Goal: Task Accomplishment & Management: Use online tool/utility

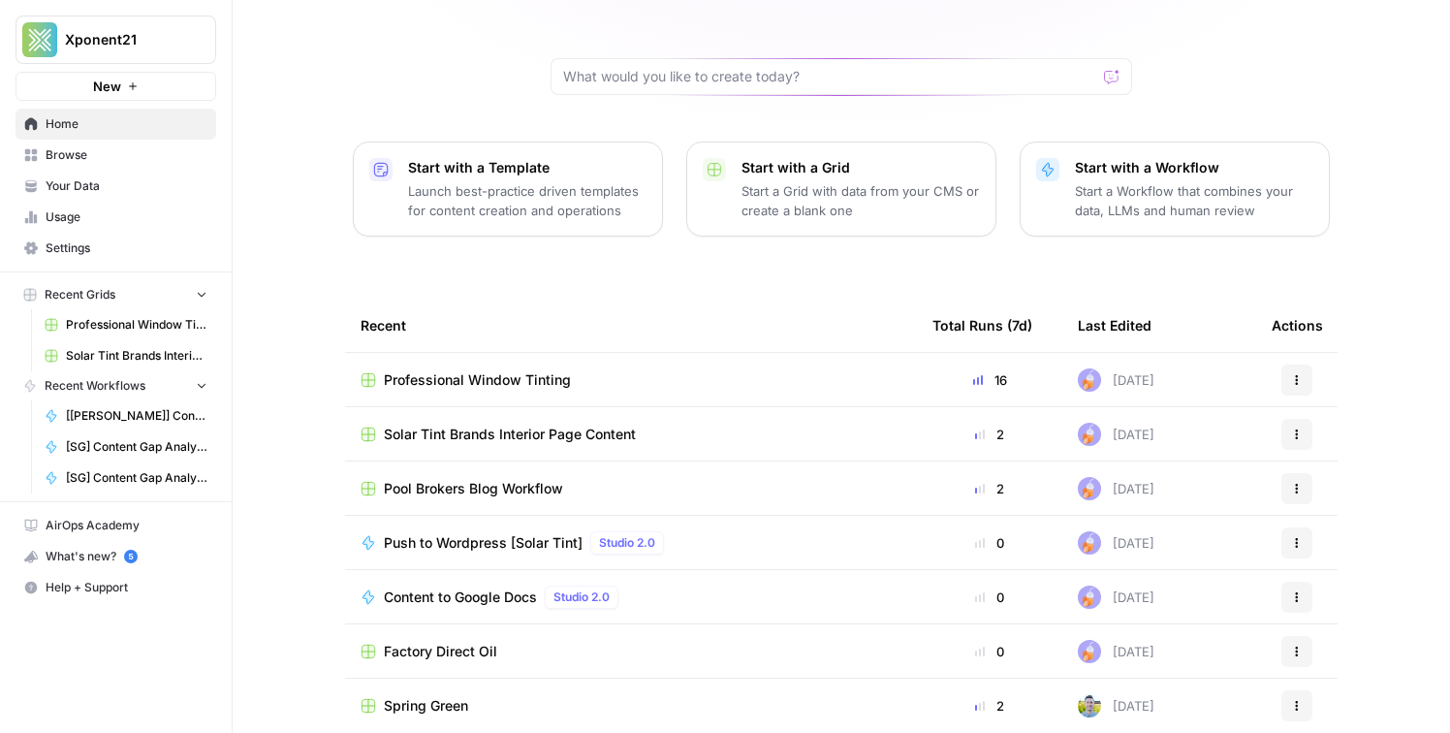
scroll to position [158, 0]
click at [490, 480] on span "Pool Brokers Blog Workflow" at bounding box center [473, 489] width 179 height 19
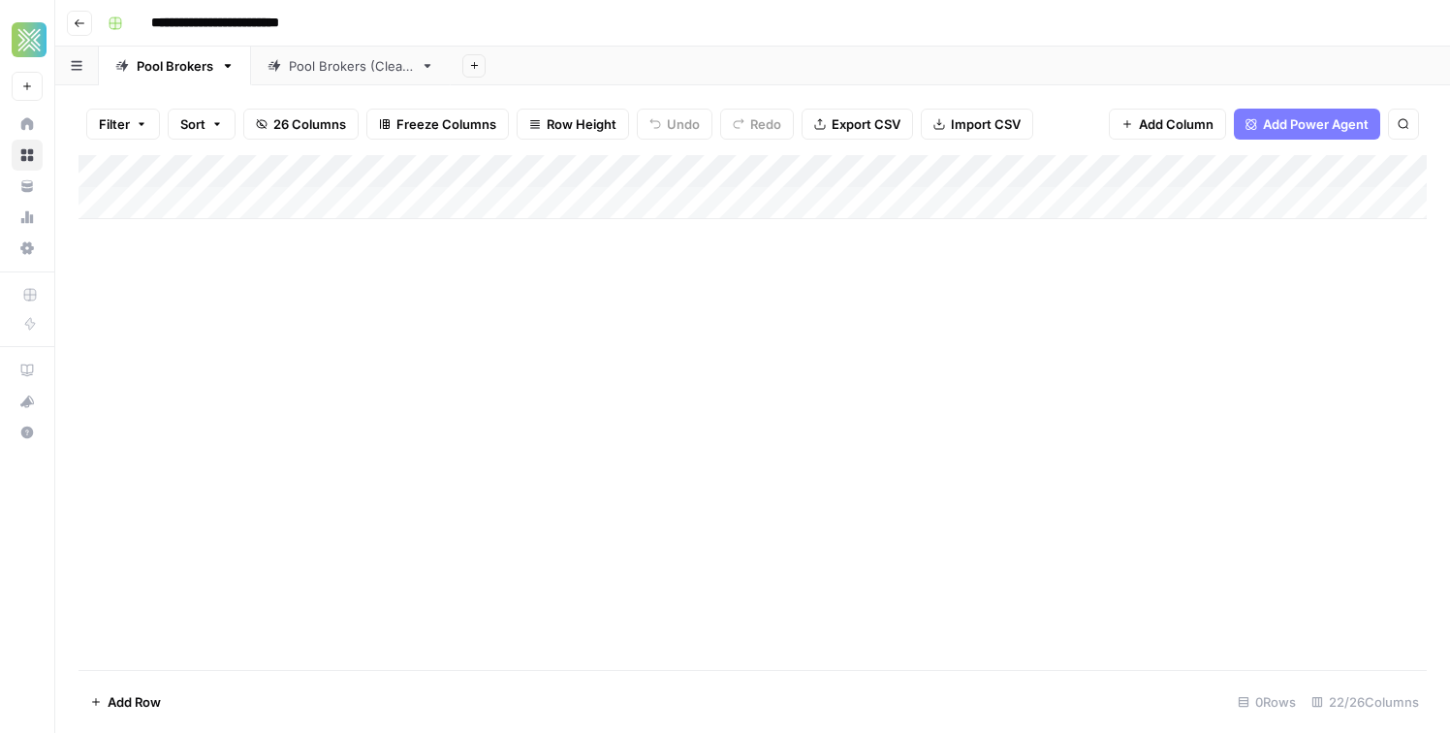
click at [348, 73] on div "Pool Brokers (Clean)" at bounding box center [351, 65] width 124 height 19
click at [630, 243] on div "Add Column" at bounding box center [753, 412] width 1348 height 515
click at [281, 244] on div "Add Column" at bounding box center [753, 412] width 1348 height 515
click at [893, 245] on div "Add Column" at bounding box center [753, 412] width 1348 height 515
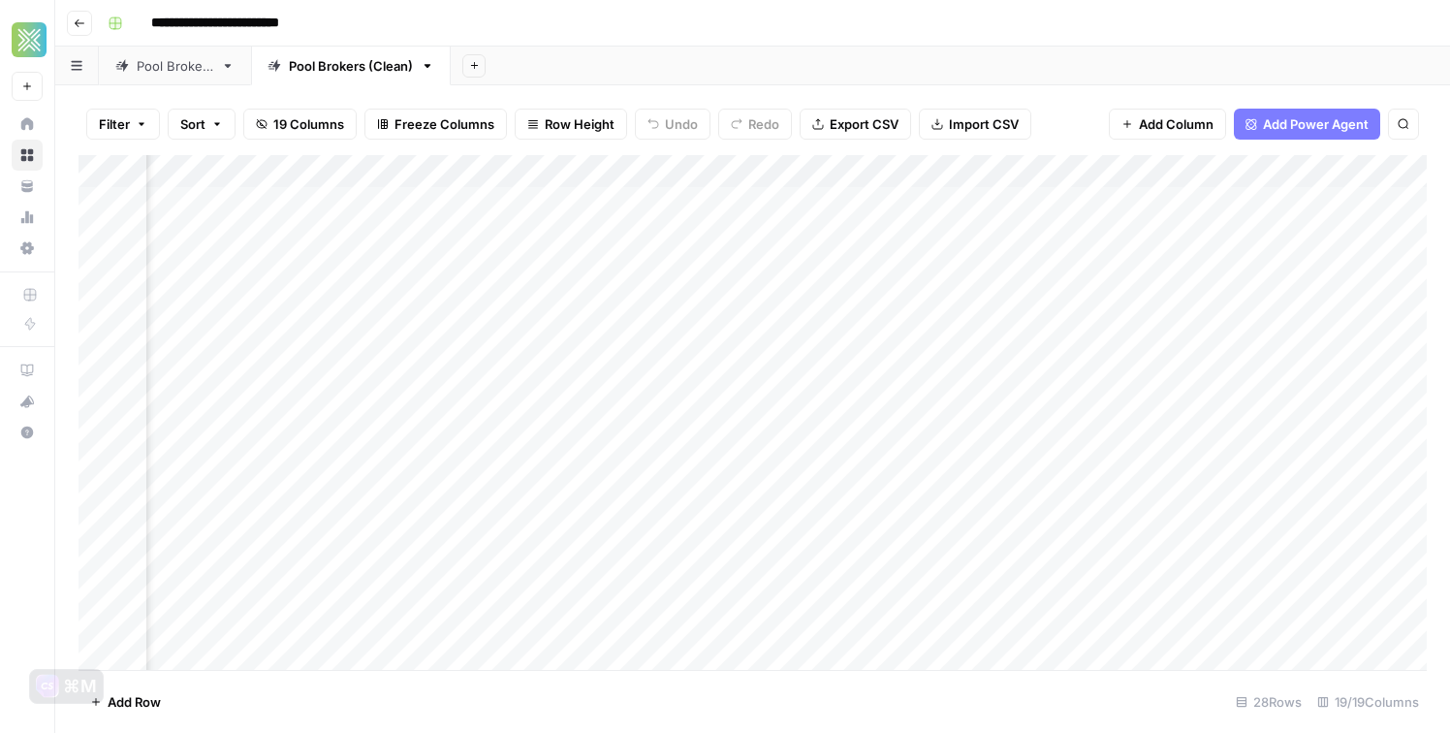
click at [893, 245] on div "Add Column" at bounding box center [753, 412] width 1348 height 515
click at [1035, 324] on div "Add Column" at bounding box center [753, 412] width 1348 height 515
click at [1059, 237] on div "Add Column" at bounding box center [753, 412] width 1348 height 515
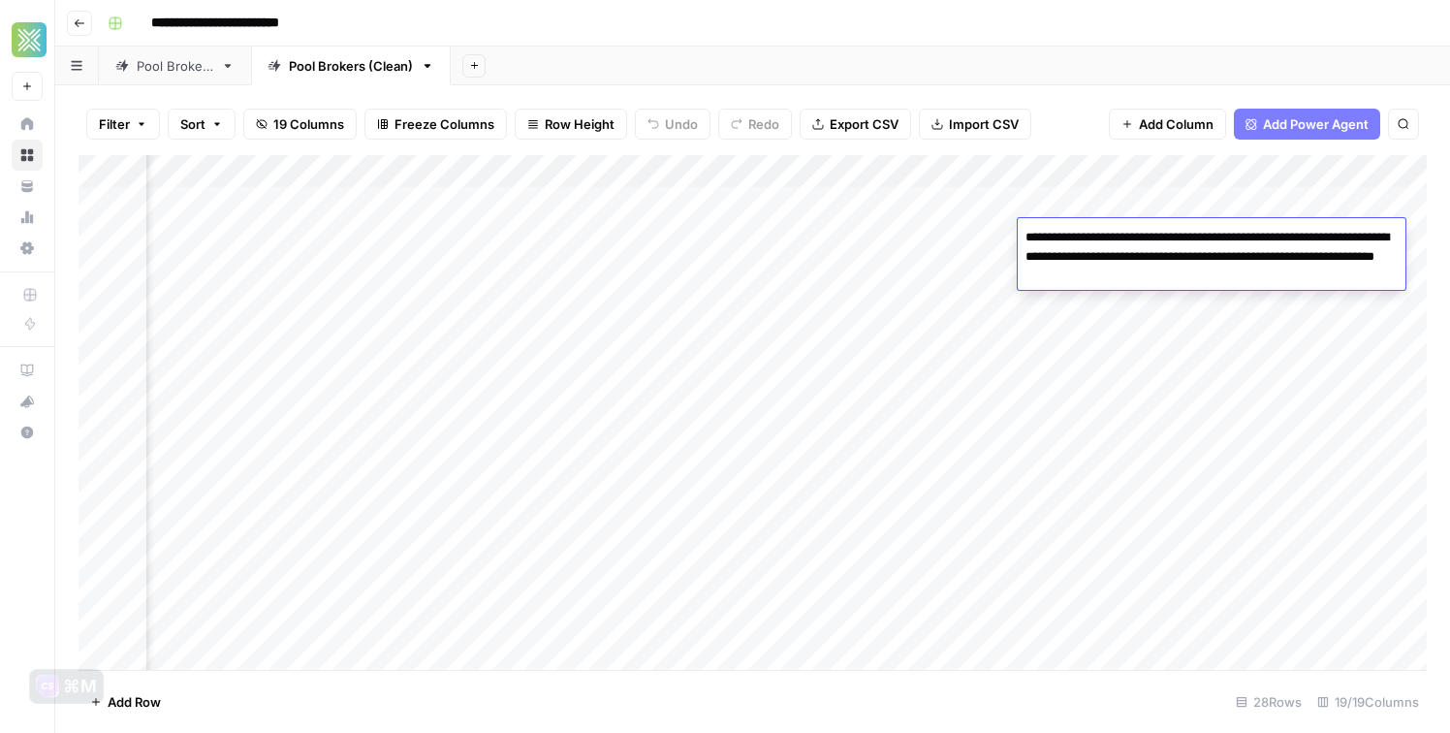
click at [1059, 237] on textarea "**********" at bounding box center [1212, 257] width 388 height 66
